Goal: Information Seeking & Learning: Learn about a topic

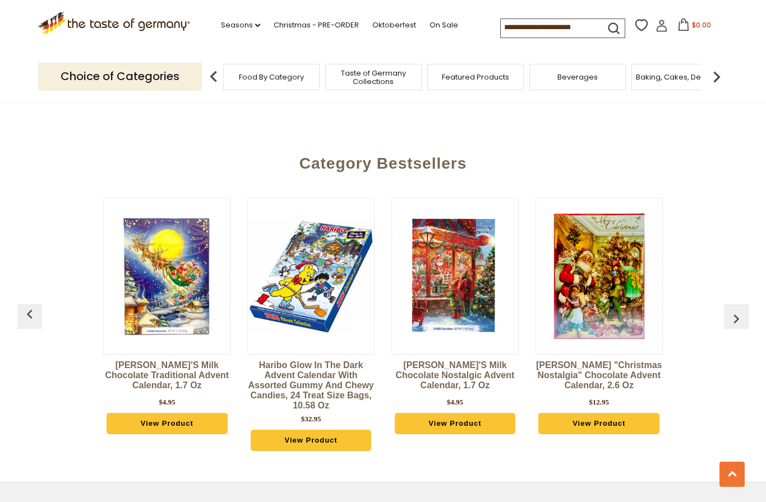
scroll to position [2367, 0]
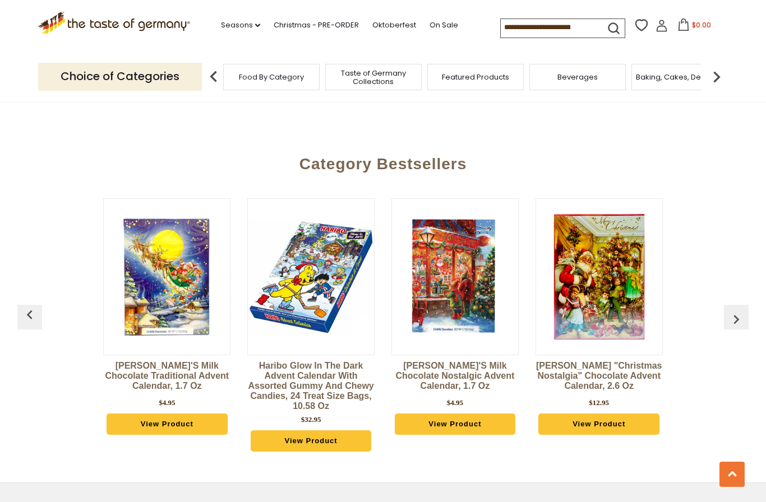
click at [624, 414] on link "View Product" at bounding box center [598, 424] width 121 height 21
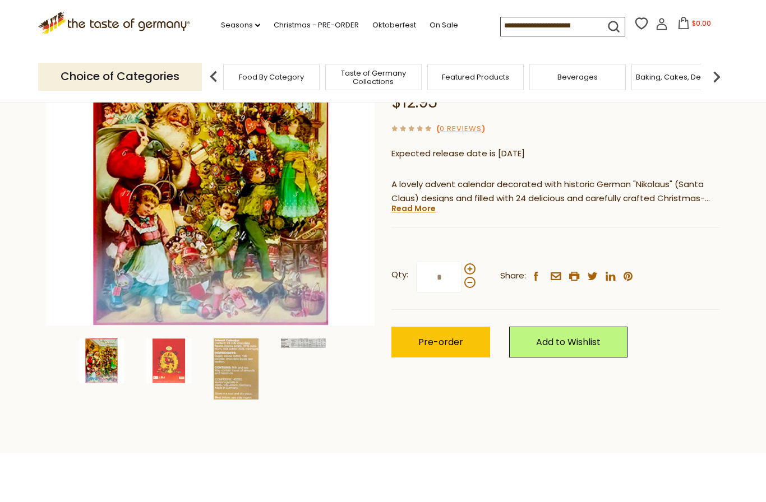
scroll to position [162, 0]
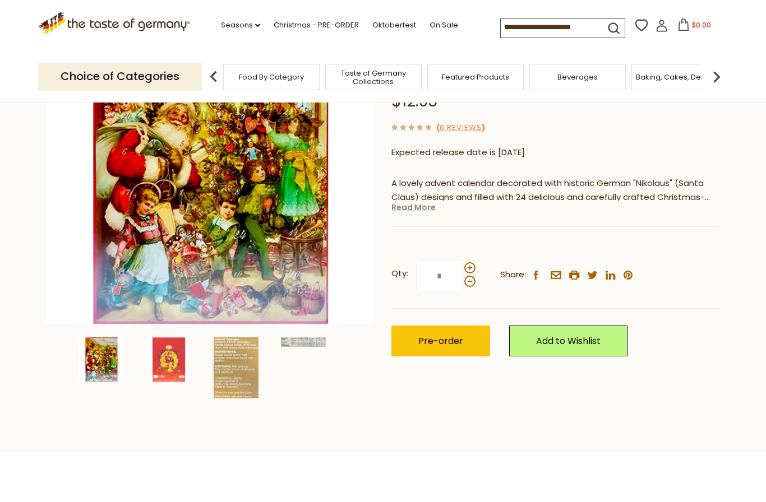
click at [423, 206] on link "Read More" at bounding box center [413, 207] width 44 height 11
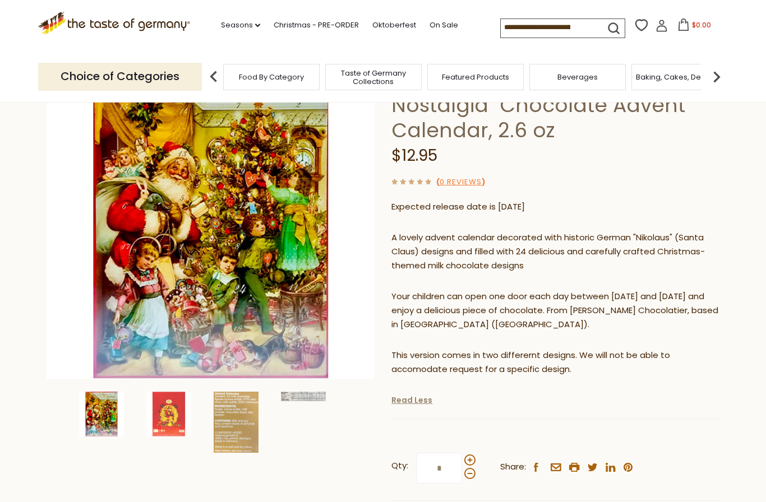
scroll to position [101, 0]
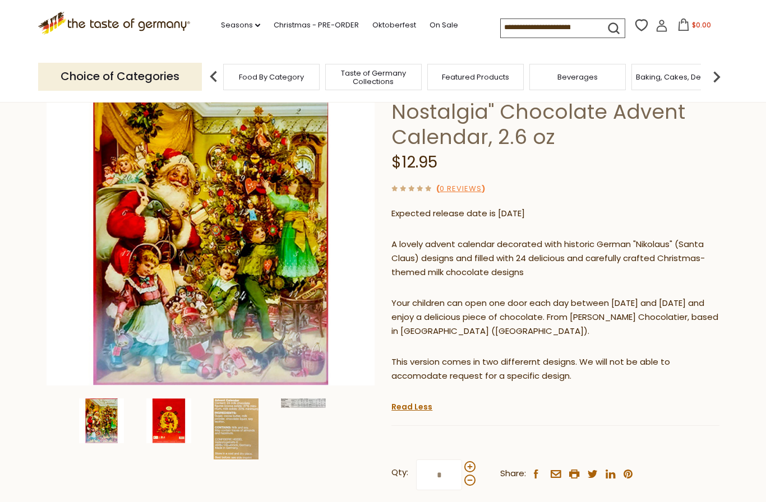
click at [170, 419] on img at bounding box center [168, 421] width 45 height 45
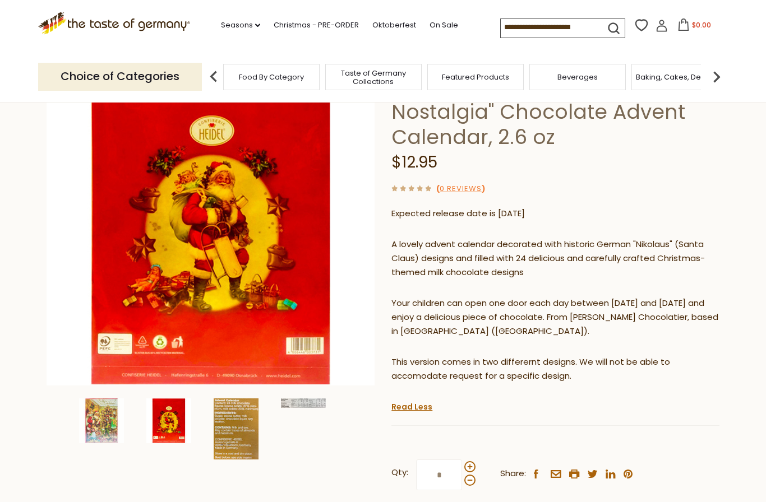
click at [240, 442] on img at bounding box center [236, 429] width 45 height 61
click at [115, 428] on img at bounding box center [101, 421] width 45 height 45
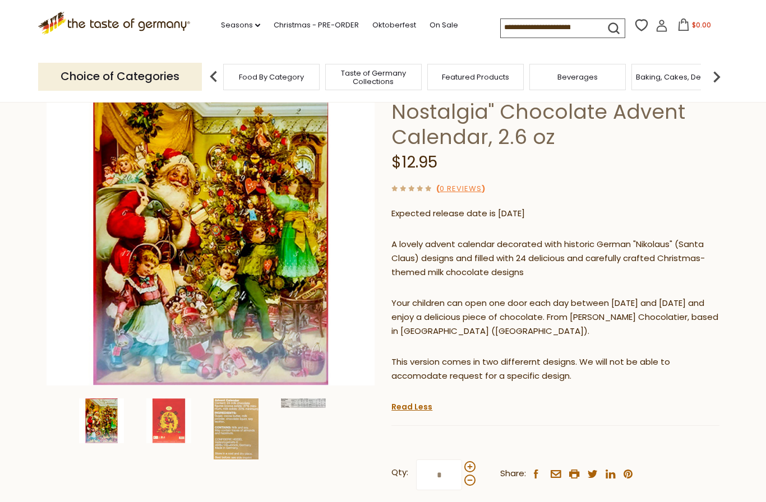
click at [249, 294] on img at bounding box center [211, 222] width 328 height 328
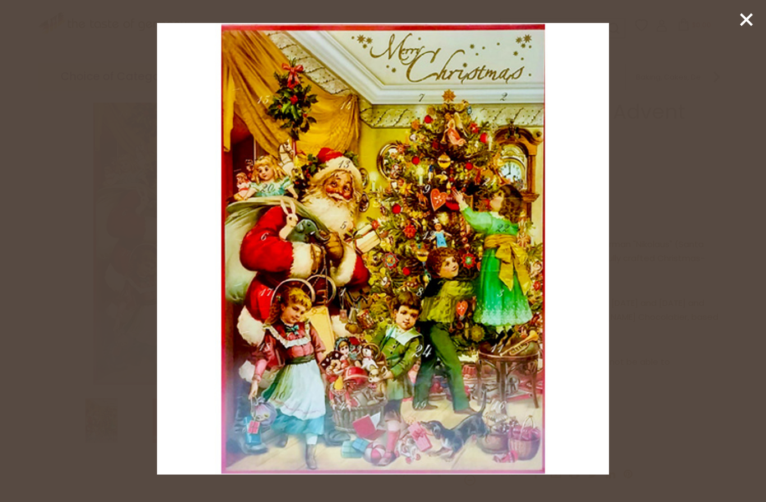
click at [746, 21] on line at bounding box center [745, 19] width 11 height 11
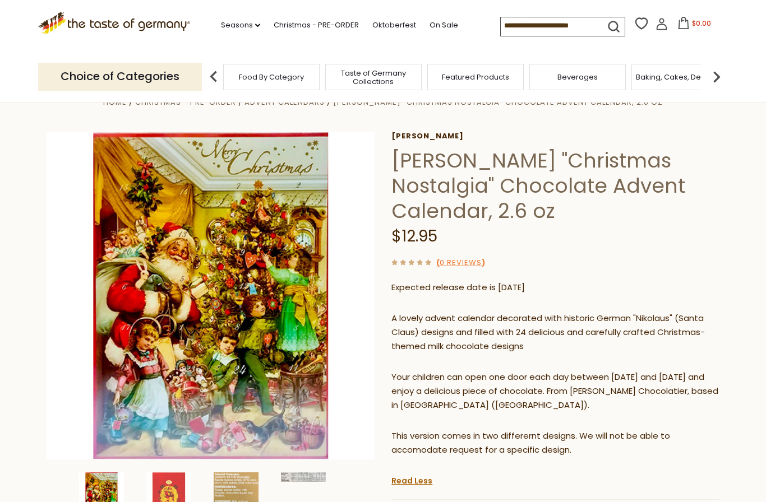
scroll to position [0, 0]
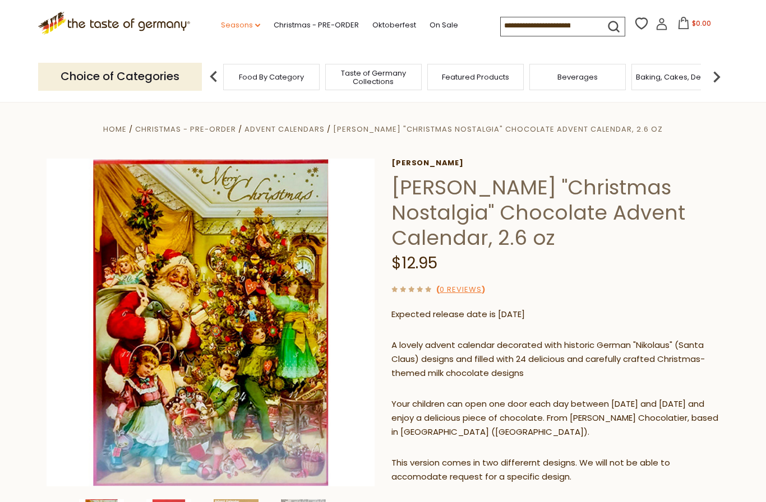
click at [221, 27] on link "Seasons dropdown_arrow" at bounding box center [240, 25] width 39 height 12
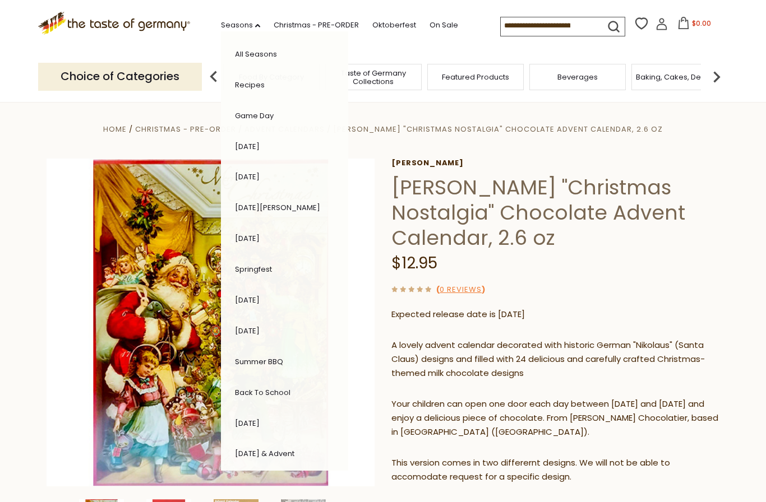
click at [235, 419] on link "[DATE]" at bounding box center [247, 423] width 25 height 11
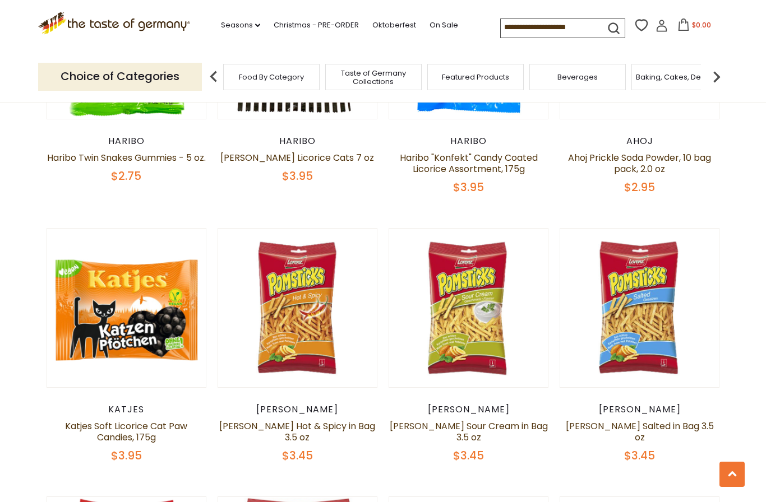
scroll to position [1842, 0]
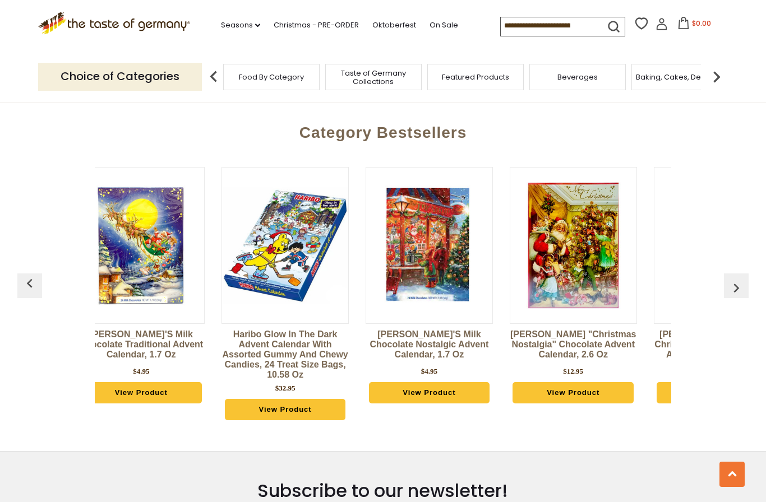
scroll to position [0, 127]
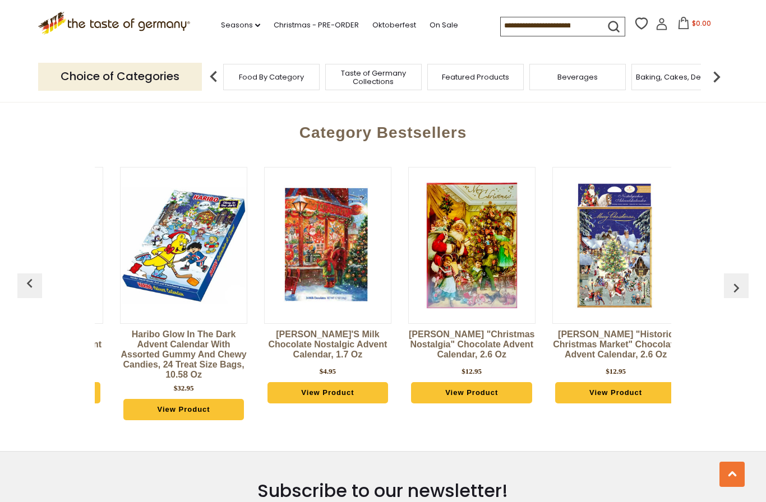
click at [617, 266] on img at bounding box center [616, 245] width 126 height 126
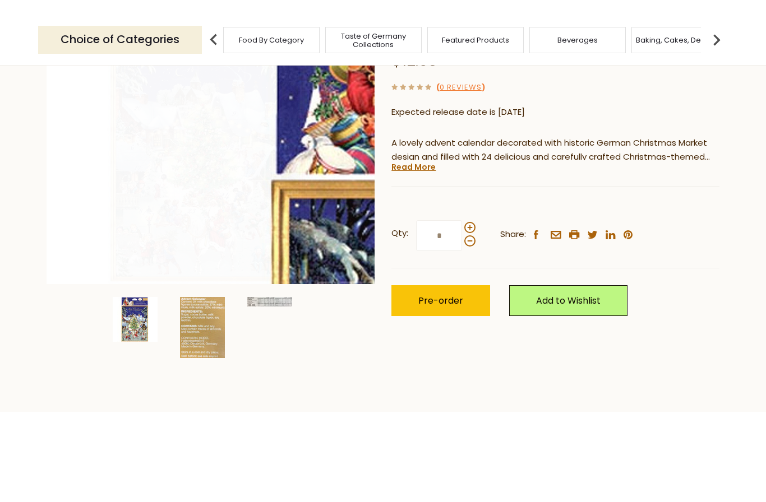
scroll to position [202, 0]
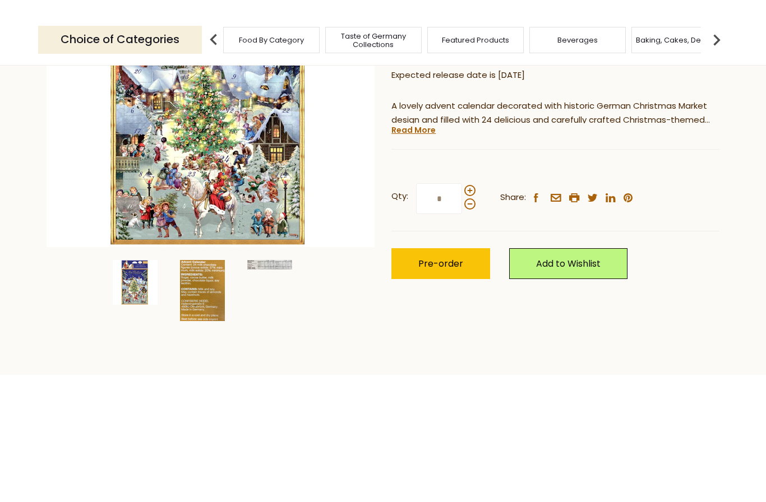
click at [204, 328] on img at bounding box center [202, 327] width 45 height 61
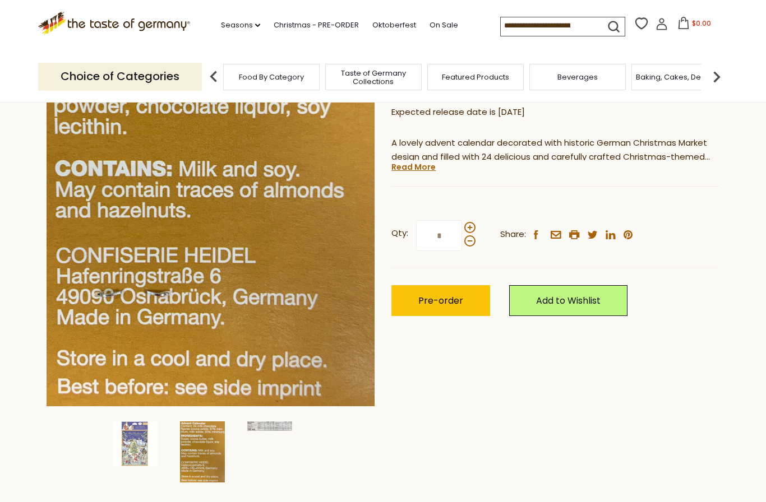
click at [274, 418] on div at bounding box center [211, 219] width 328 height 526
click at [273, 427] on img at bounding box center [269, 427] width 45 height 10
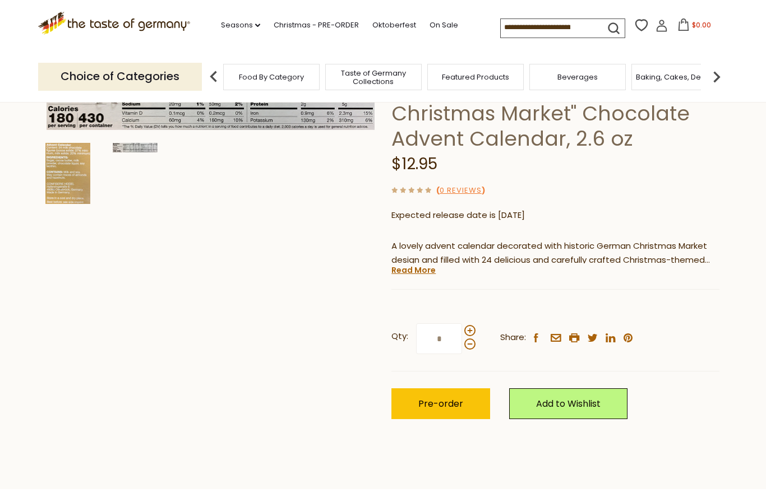
scroll to position [0, 0]
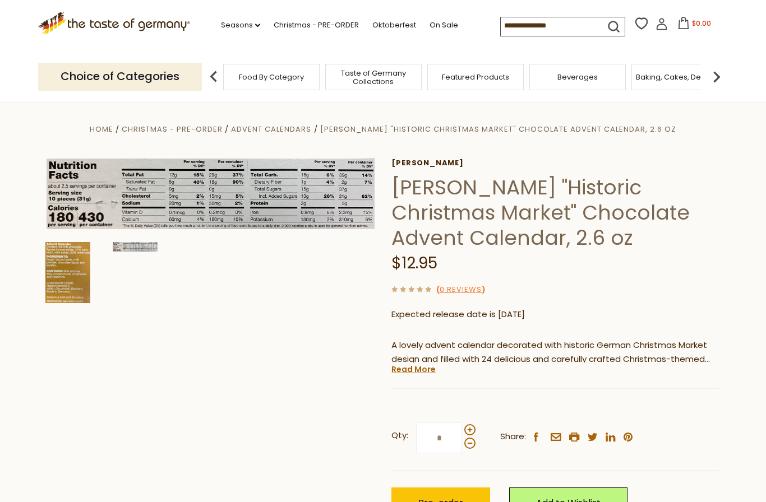
click at [60, 269] on img at bounding box center [67, 272] width 45 height 61
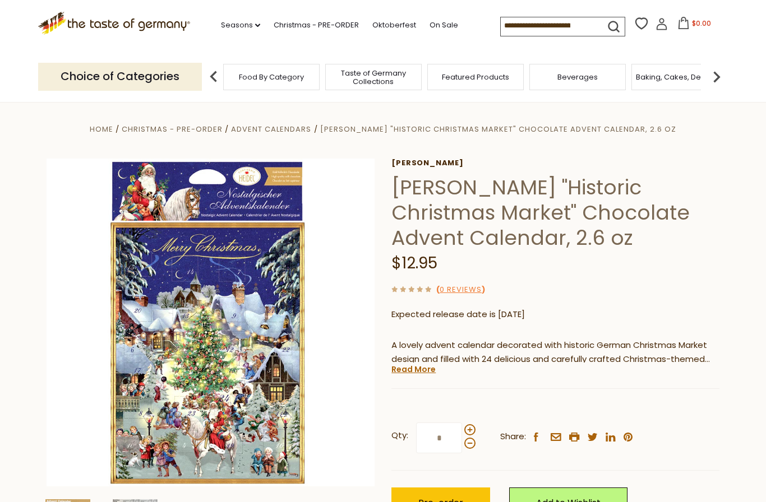
click at [174, 343] on img at bounding box center [211, 323] width 328 height 328
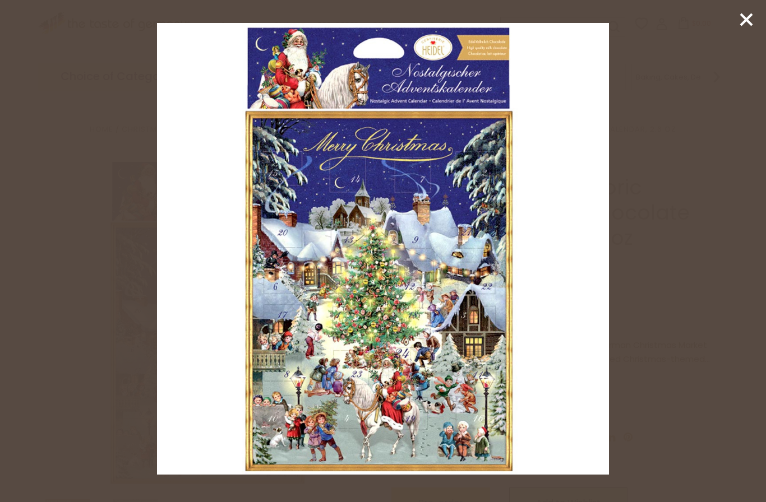
click at [761, 11] on div at bounding box center [383, 251] width 766 height 502
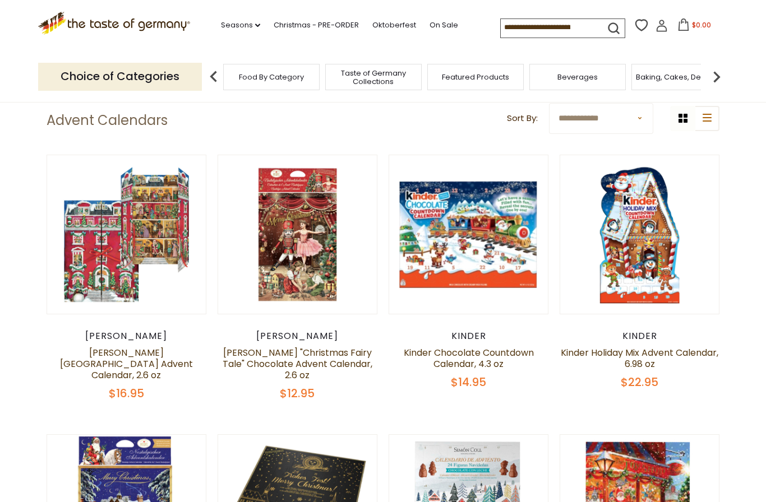
scroll to position [68, 0]
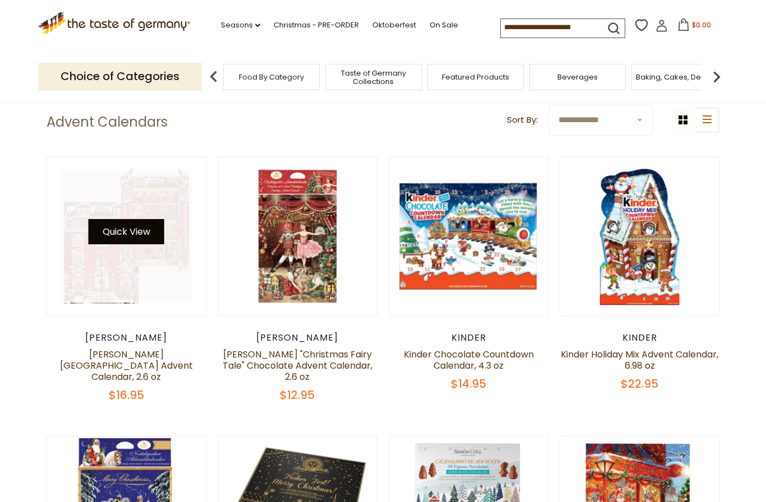
click at [113, 237] on button "Quick View" at bounding box center [127, 231] width 76 height 25
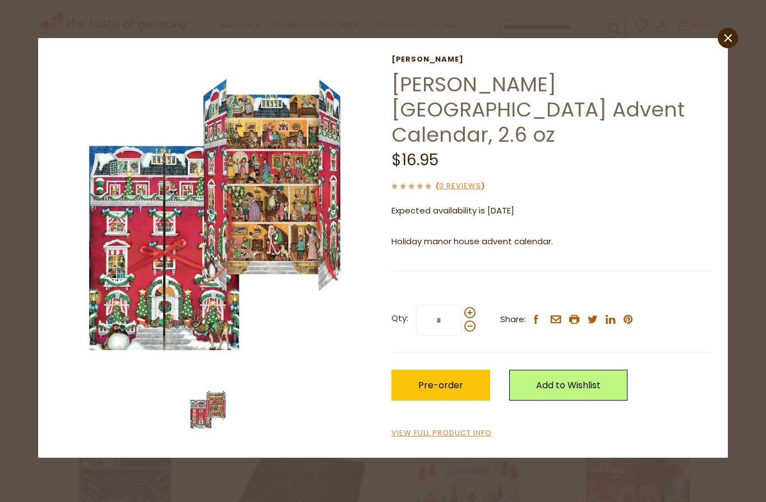
click at [149, 220] on img at bounding box center [215, 215] width 320 height 320
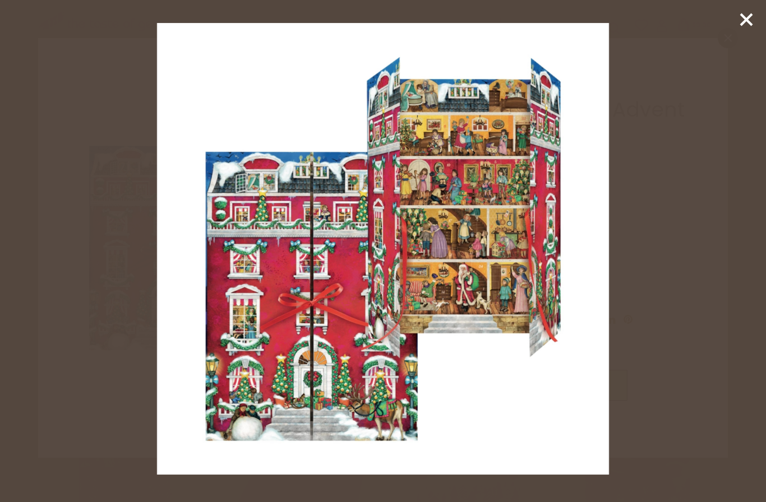
click at [741, 21] on icon at bounding box center [746, 19] width 17 height 17
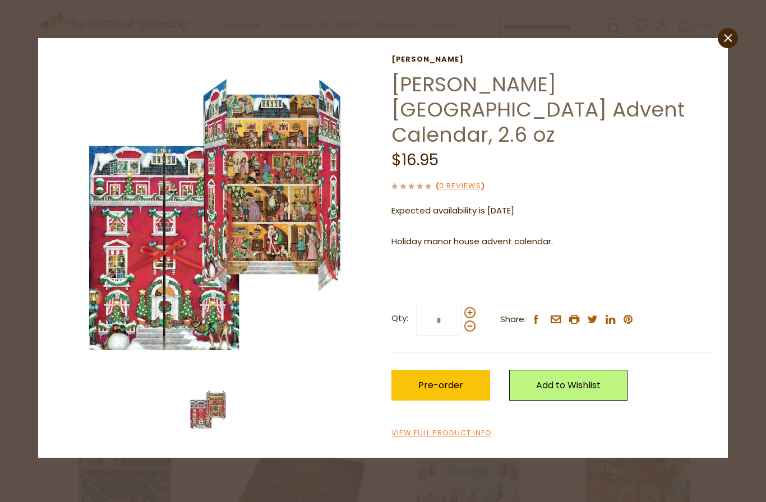
click at [714, 44] on div "close Windel Windel Manor House Advent Calendar, 2.6 oz $16.95 ( 0 Reviews ) Ex…" at bounding box center [382, 248] width 689 height 420
click at [724, 39] on icon "close" at bounding box center [727, 38] width 8 height 8
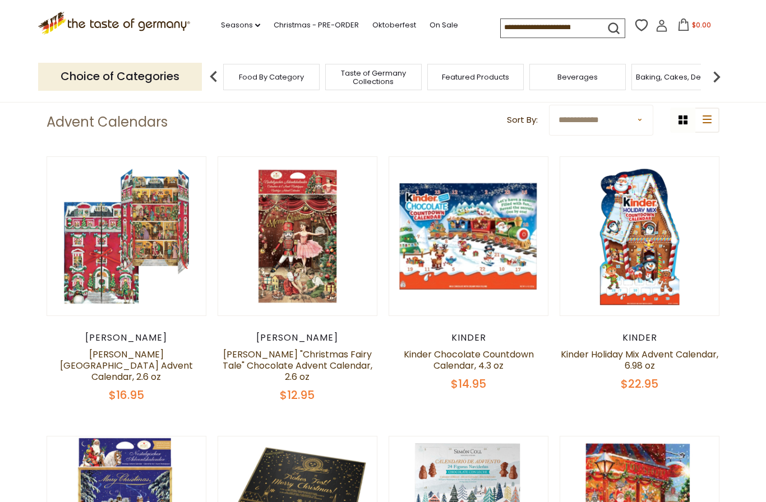
scroll to position [0, 0]
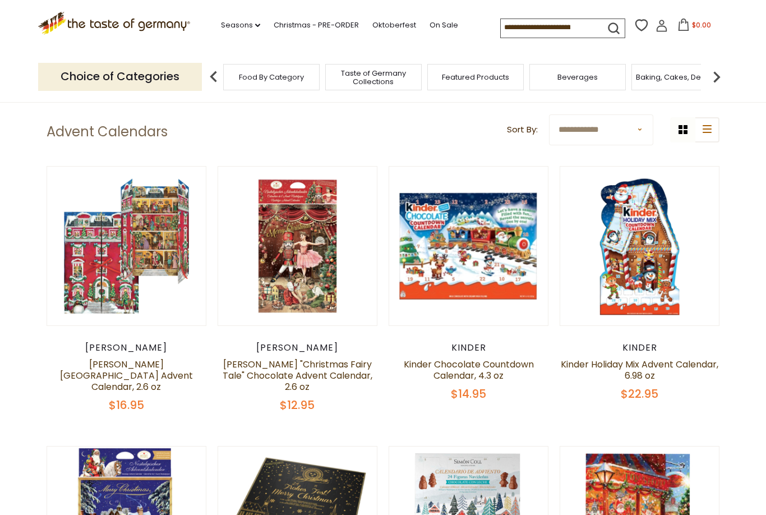
scroll to position [56, 0]
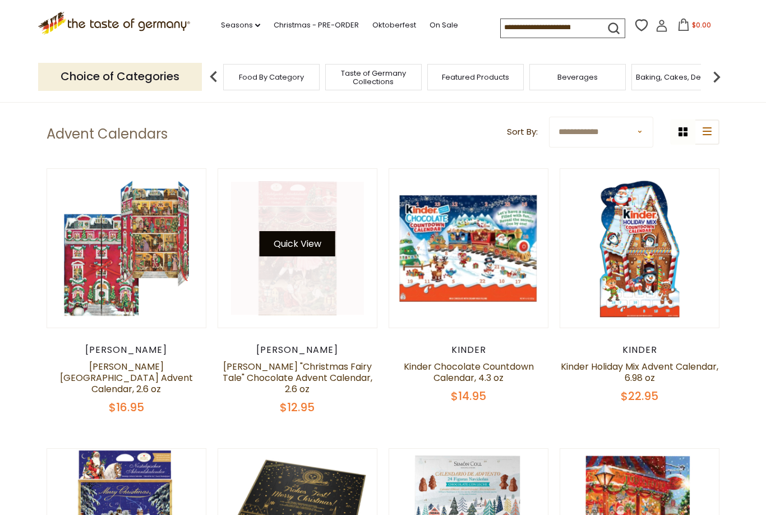
click at [326, 248] on button "Quick View" at bounding box center [298, 243] width 76 height 25
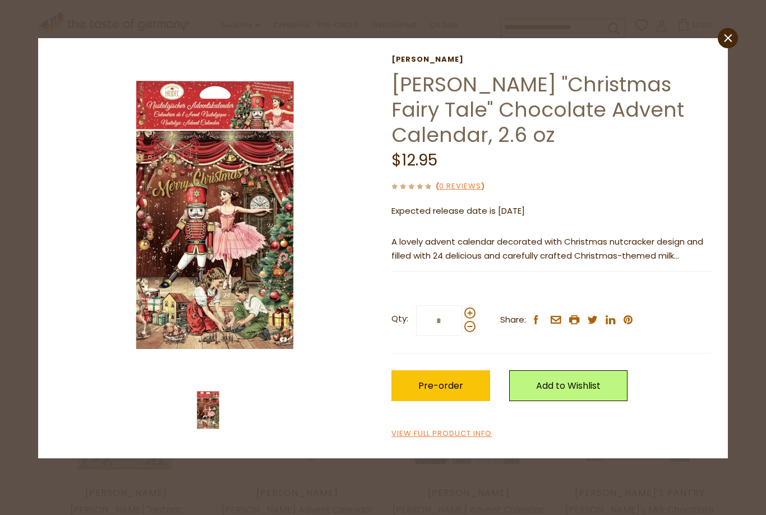
scroll to position [191, 0]
click at [235, 260] on img at bounding box center [215, 215] width 320 height 320
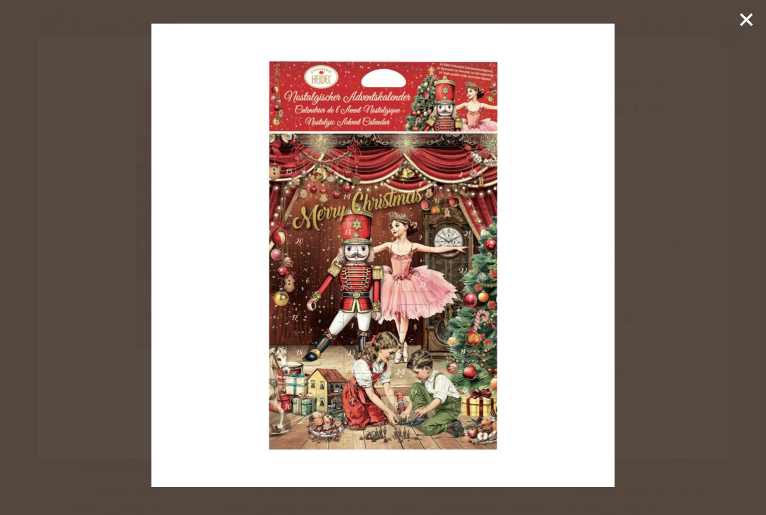
click at [746, 24] on icon at bounding box center [746, 19] width 17 height 17
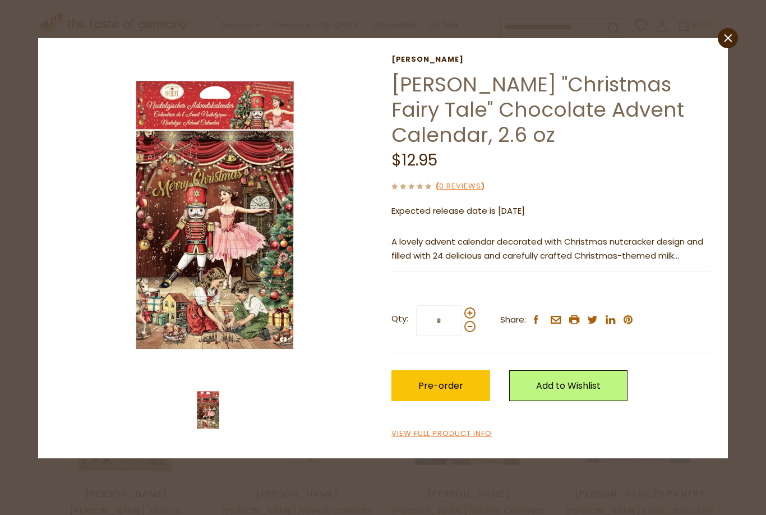
click at [729, 26] on div "close [GEOGRAPHIC_DATA] [PERSON_NAME] "Christmas Fairy Tale" Chocolate Advent C…" at bounding box center [383, 257] width 766 height 515
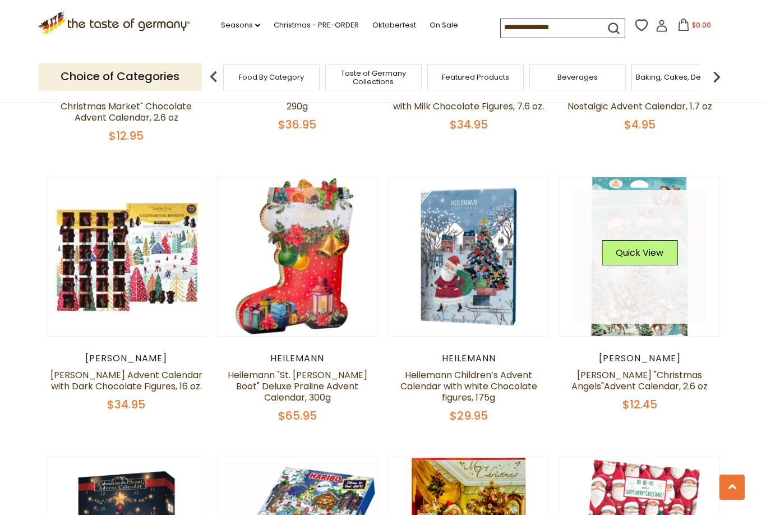
scroll to position [609, 0]
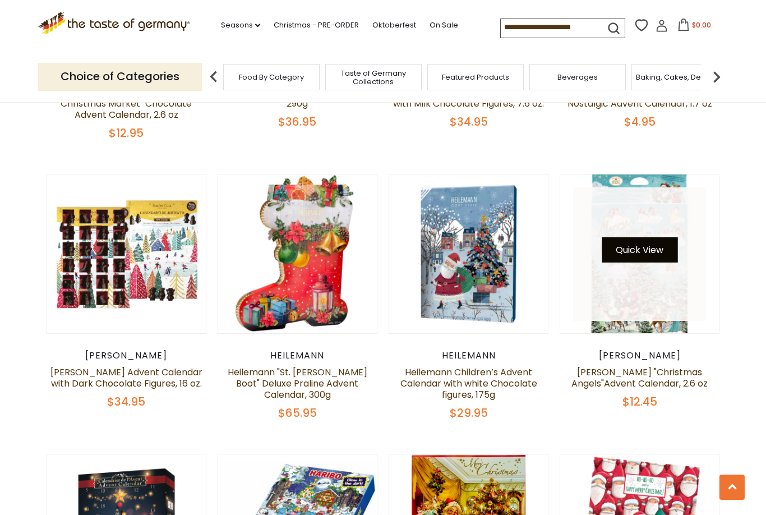
click at [655, 237] on button "Quick View" at bounding box center [639, 249] width 76 height 25
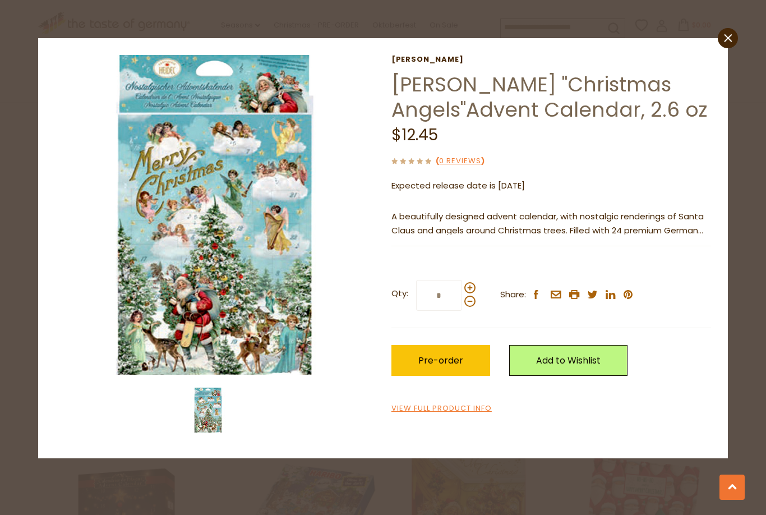
click at [207, 391] on img at bounding box center [208, 409] width 45 height 45
click at [247, 336] on img at bounding box center [215, 215] width 320 height 320
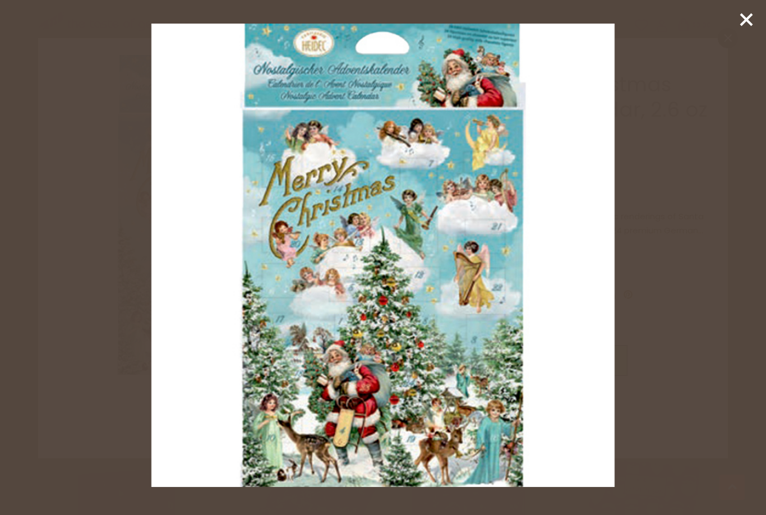
click at [735, 12] on div at bounding box center [383, 257] width 766 height 515
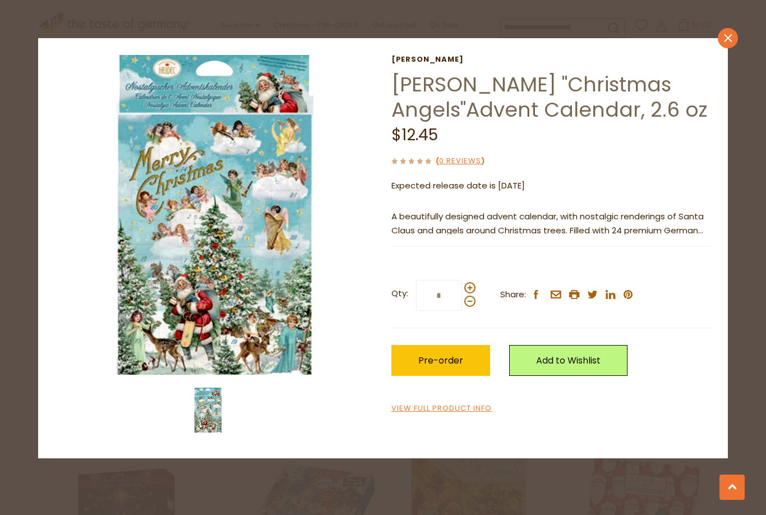
click at [725, 34] on icon "close" at bounding box center [727, 38] width 8 height 8
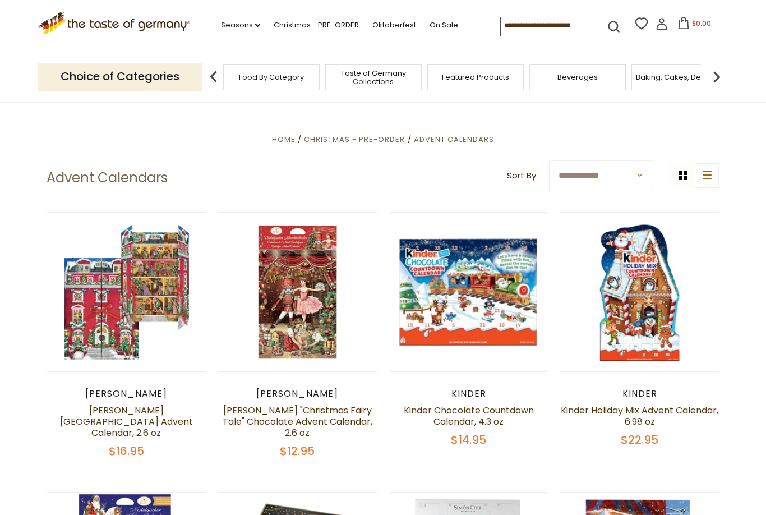
scroll to position [0, 0]
